Goal: Task Accomplishment & Management: Use online tool/utility

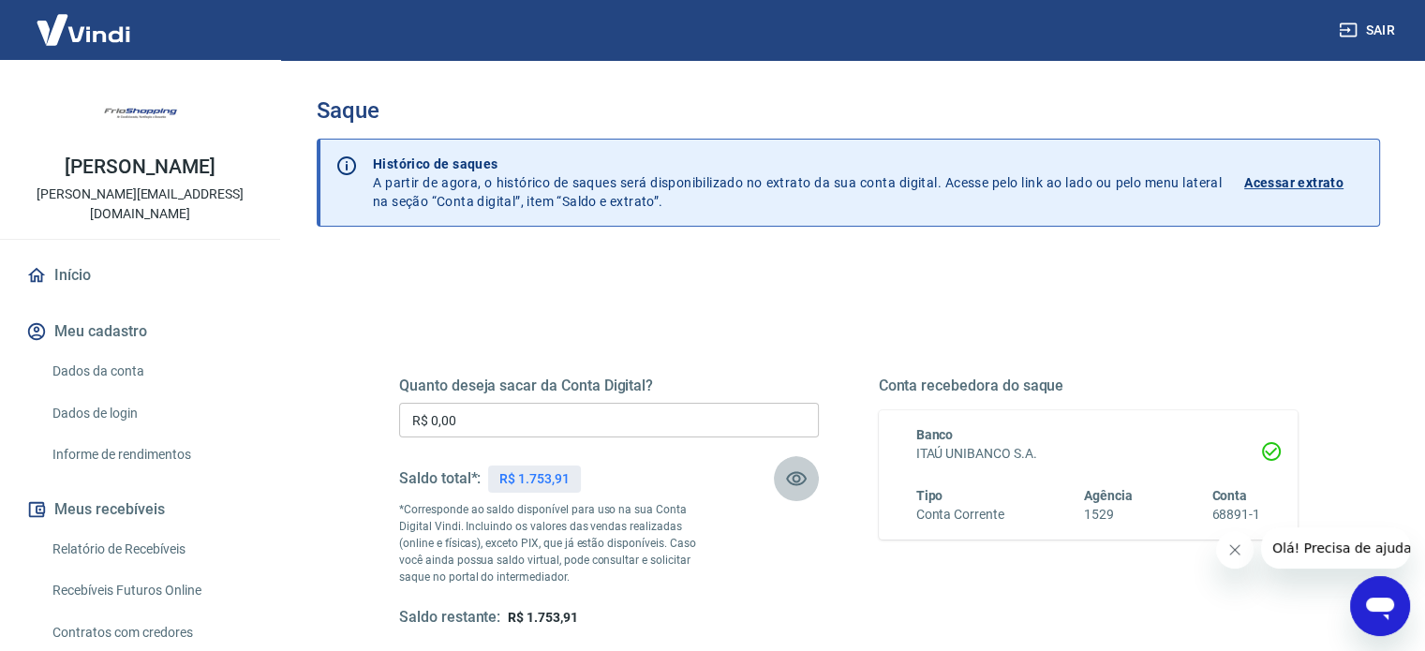
click at [801, 481] on icon "button" at bounding box center [796, 479] width 22 height 22
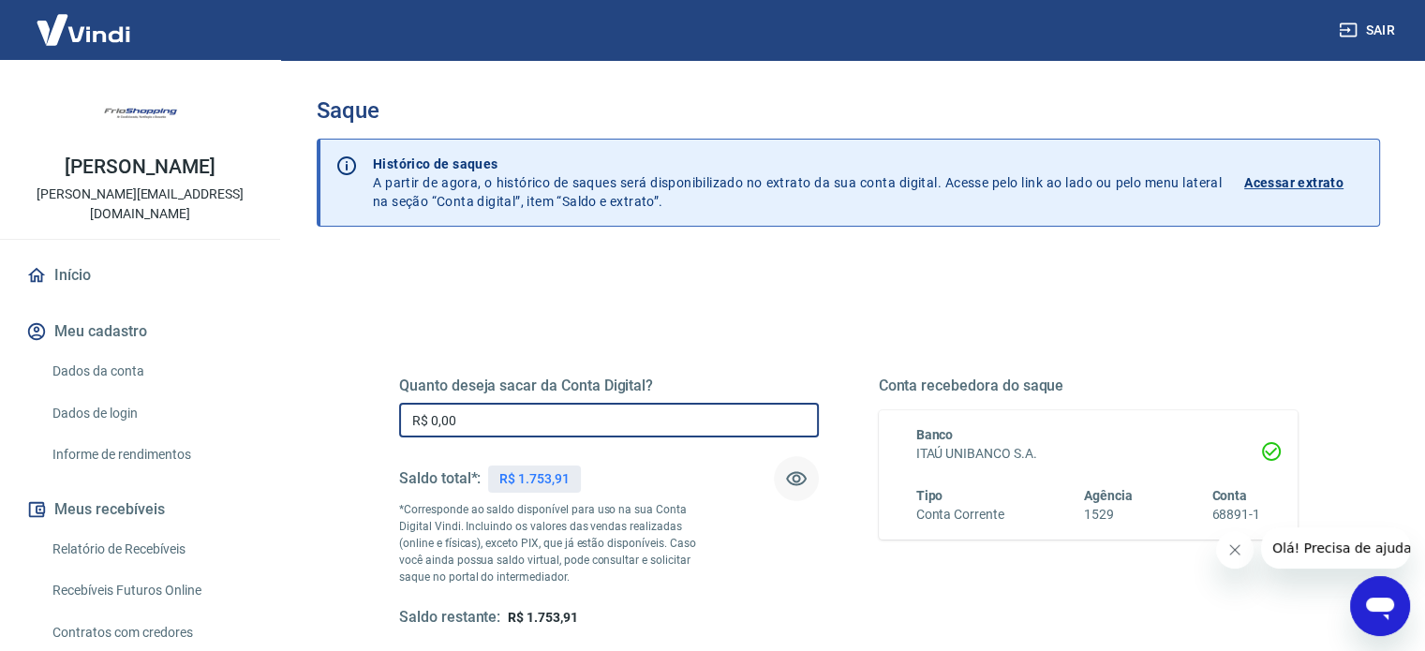
click at [520, 405] on input "R$ 0,00" at bounding box center [609, 420] width 420 height 35
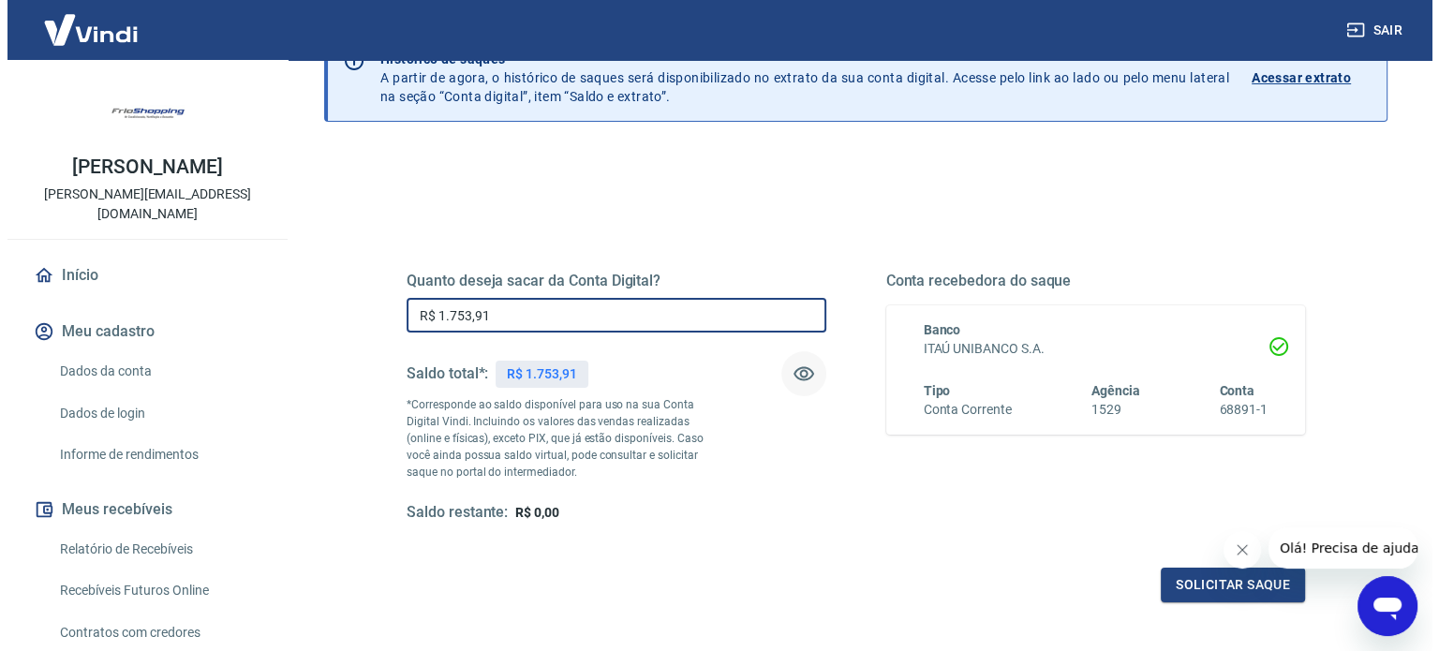
scroll to position [274, 0]
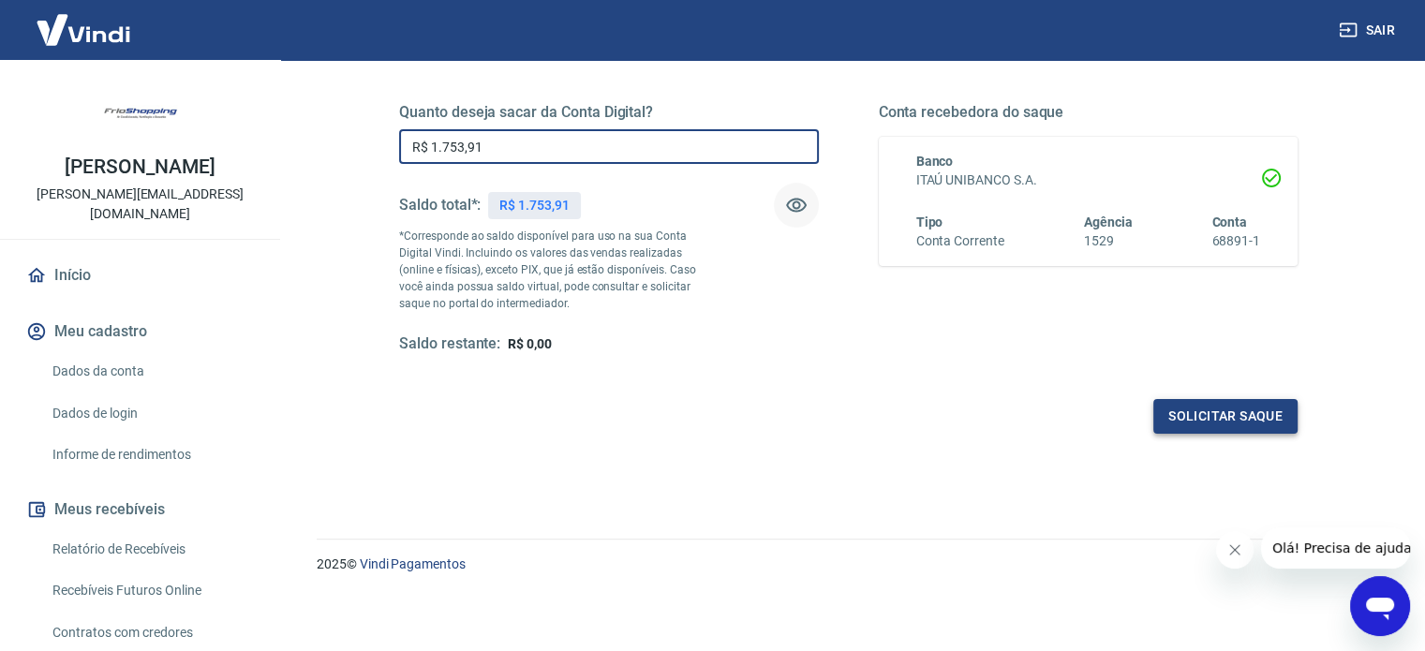
type input "R$ 1.753,91"
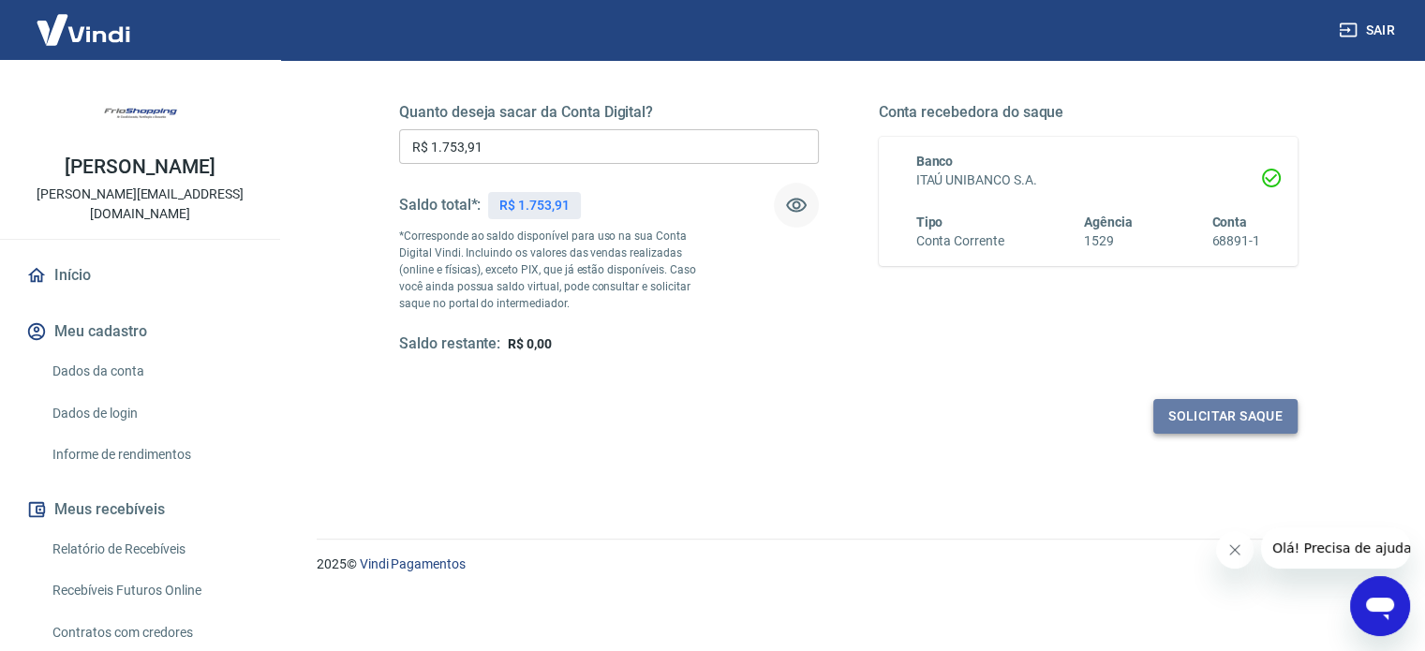
click at [1234, 414] on button "Solicitar saque" at bounding box center [1225, 416] width 144 height 35
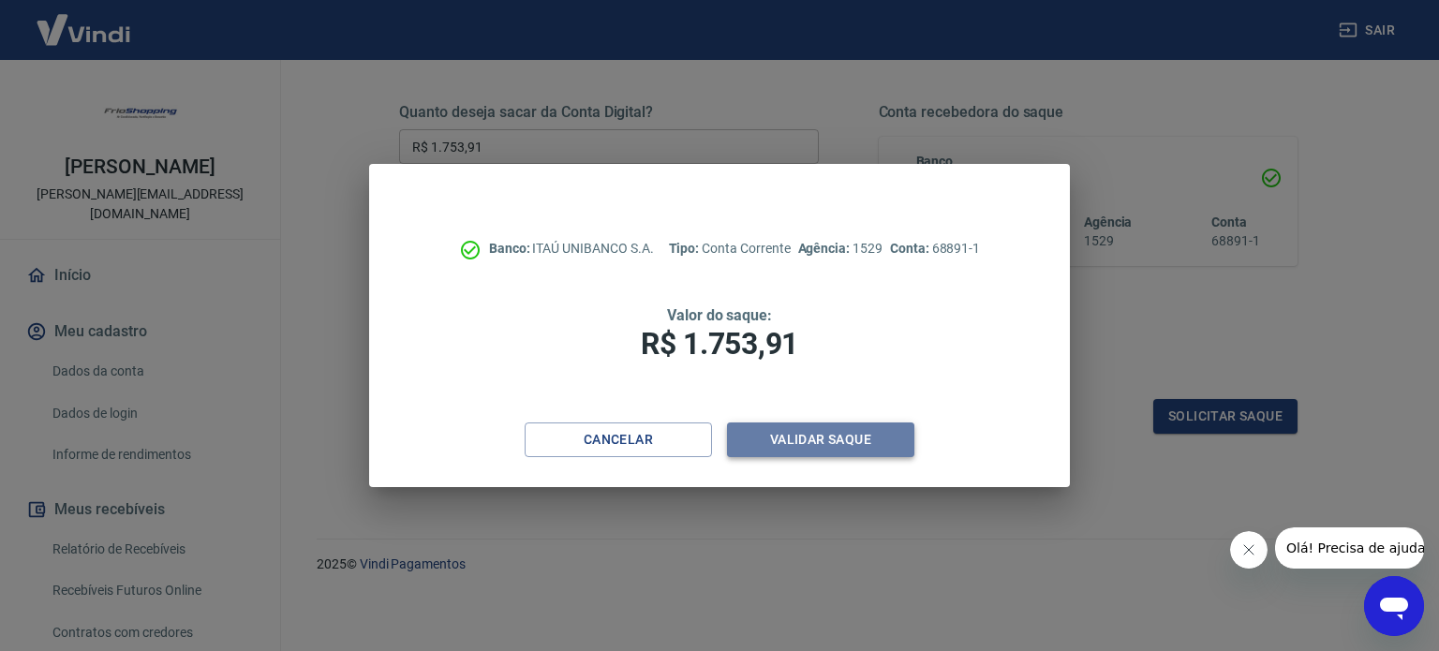
click at [839, 449] on button "Validar saque" at bounding box center [820, 440] width 187 height 35
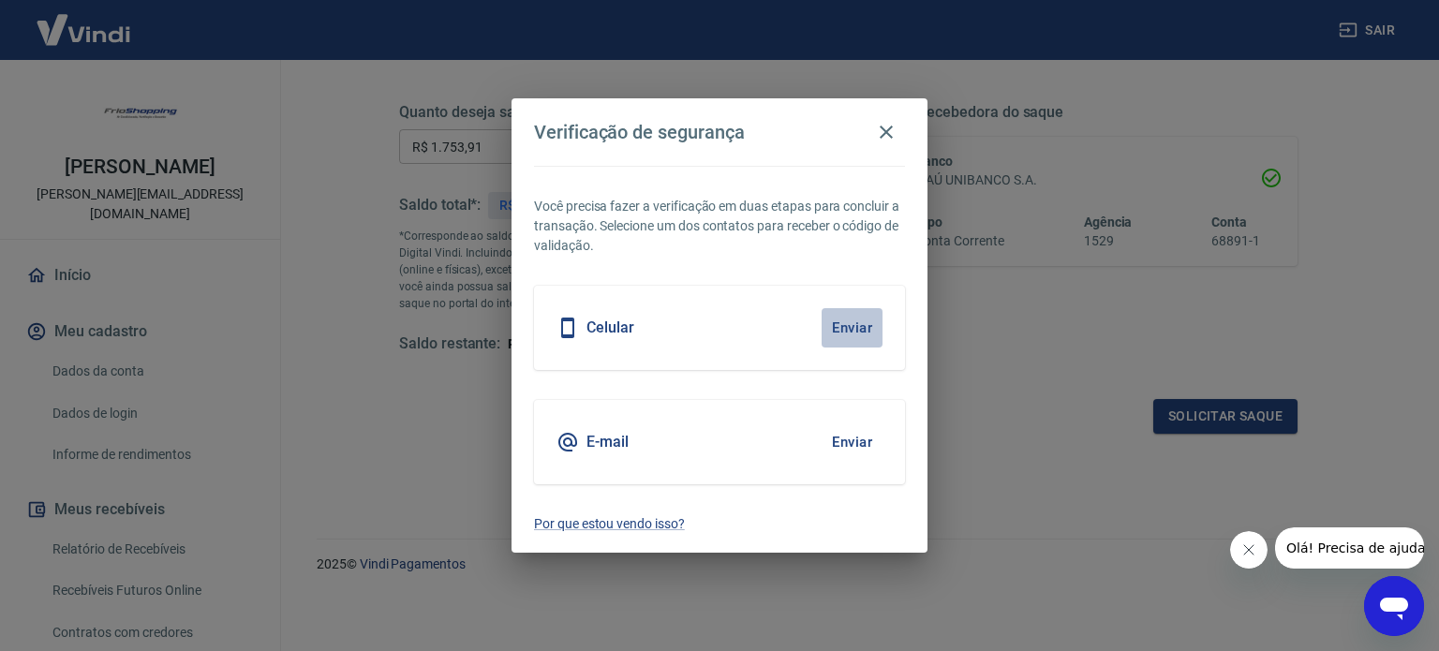
click at [862, 328] on button "Enviar" at bounding box center [852, 327] width 61 height 39
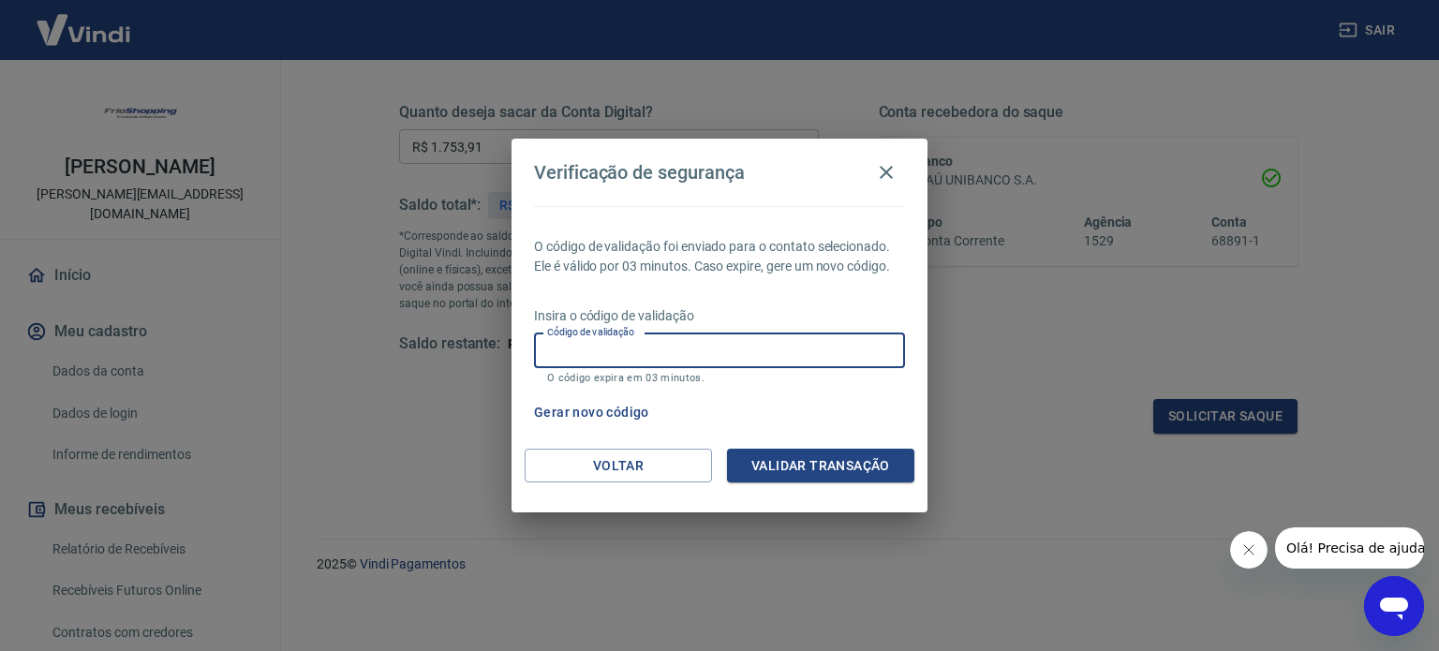
click at [601, 345] on input "Código de validação" at bounding box center [719, 351] width 371 height 35
type input "139441"
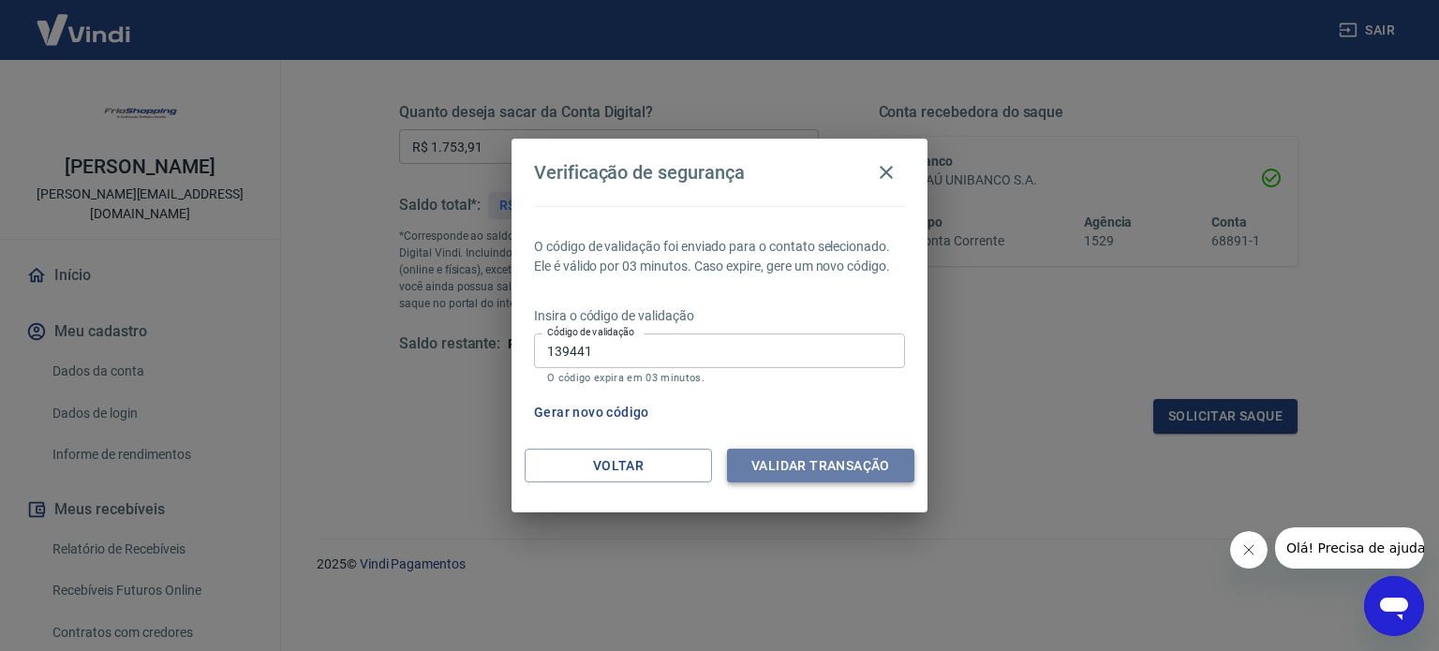
click at [828, 469] on button "Validar transação" at bounding box center [820, 466] width 187 height 35
